Goal: Task Accomplishment & Management: Use online tool/utility

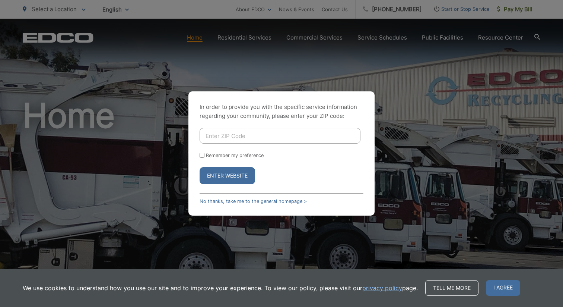
click at [227, 139] on input "Enter ZIP Code" at bounding box center [280, 136] width 161 height 16
type input "92069"
click at [219, 177] on button "Enter Website" at bounding box center [228, 175] width 56 height 17
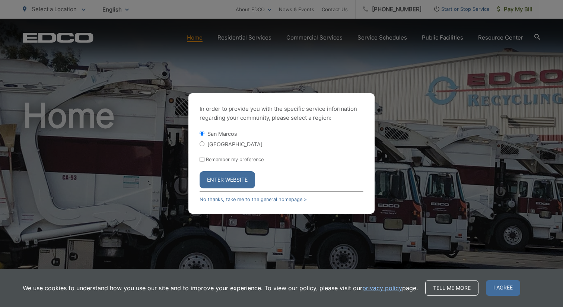
click at [202, 159] on input "Remember my preference" at bounding box center [202, 159] width 5 height 5
checkbox input "true"
click at [219, 181] on button "Enter Website" at bounding box center [228, 179] width 56 height 17
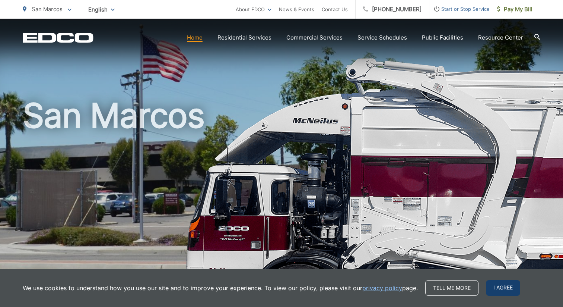
click at [498, 289] on span "I agree" at bounding box center [503, 288] width 34 height 16
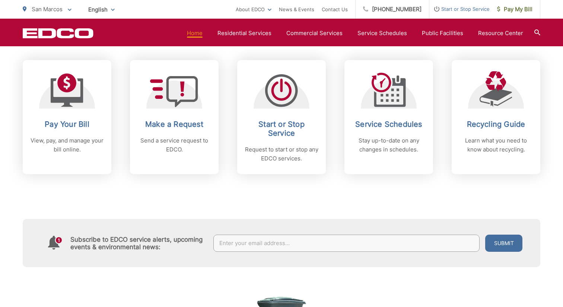
scroll to position [307, 0]
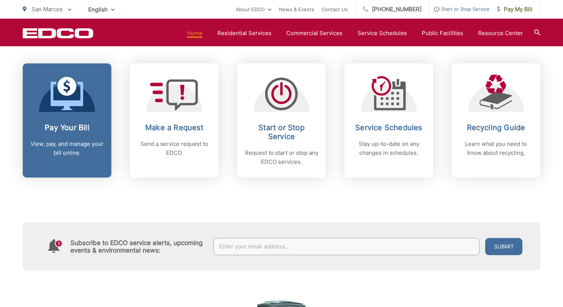
click at [75, 103] on icon at bounding box center [67, 96] width 32 height 28
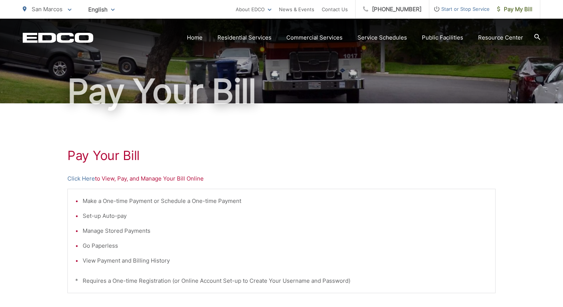
scroll to position [50, 0]
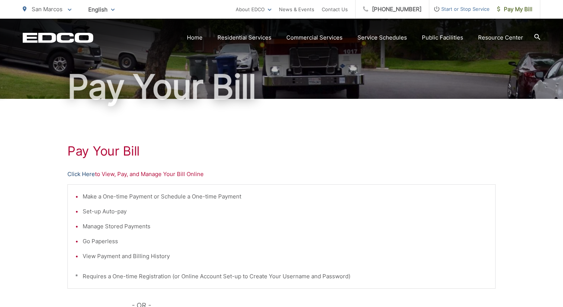
click at [83, 174] on link "Click Here" at bounding box center [81, 173] width 28 height 9
